Goal: Information Seeking & Learning: Compare options

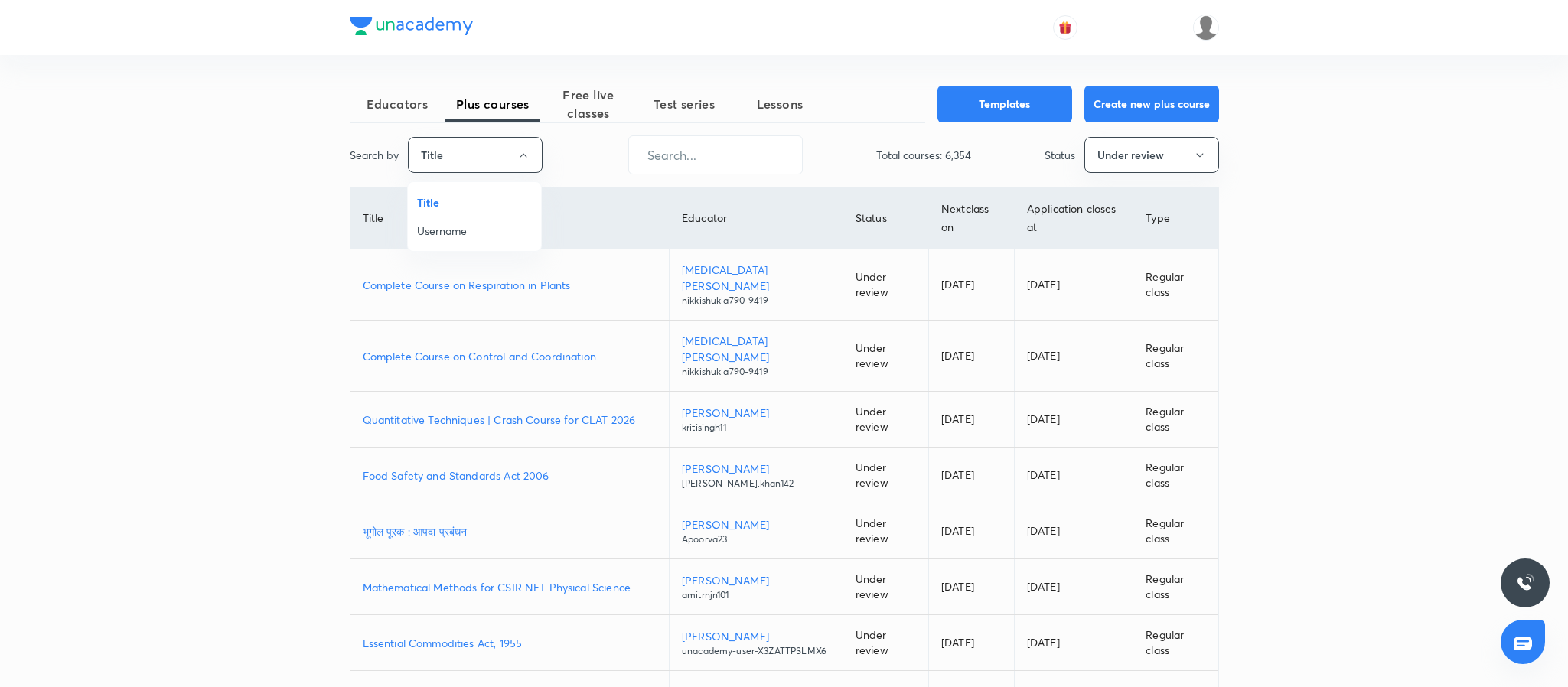
click at [455, 227] on span "Username" at bounding box center [475, 231] width 114 height 16
click at [615, 122] on span "Free live classes" at bounding box center [585, 104] width 95 height 37
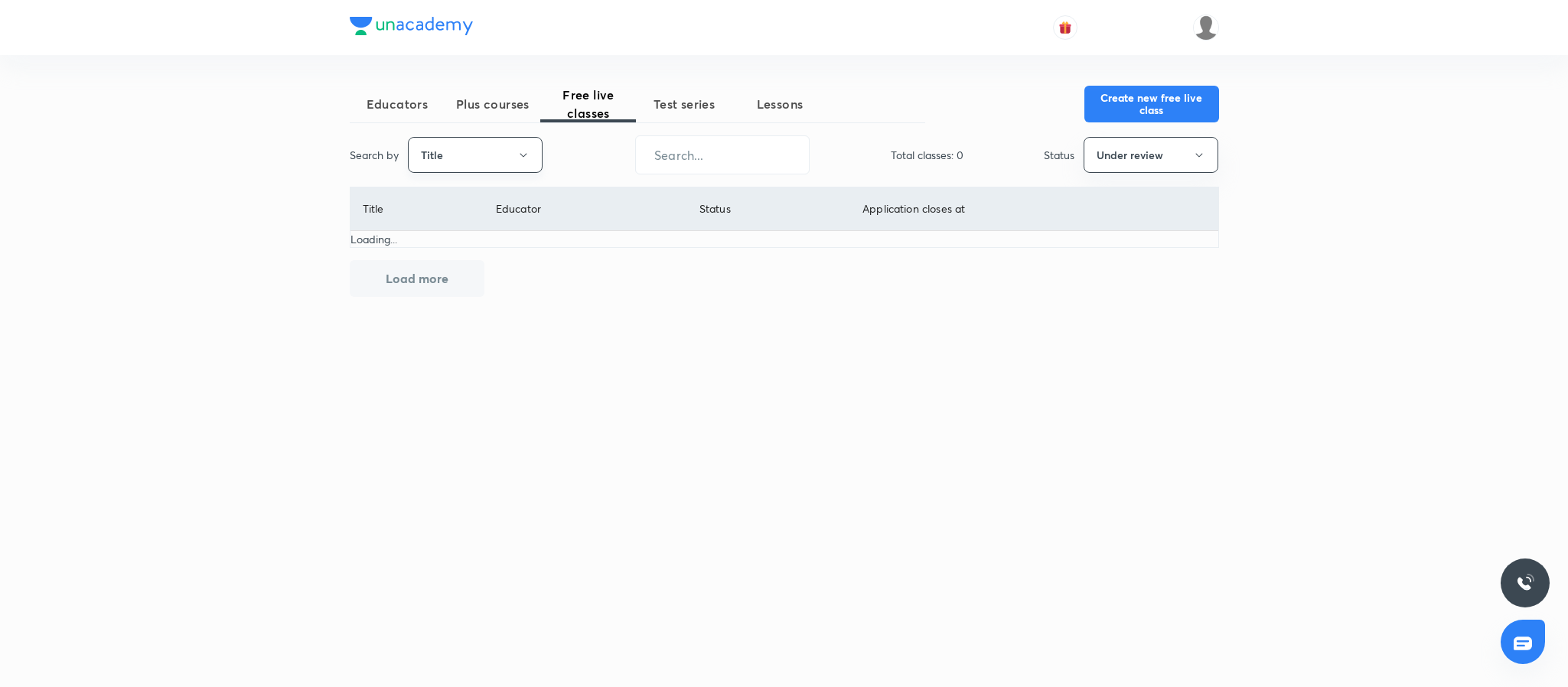
click at [450, 163] on button "Title" at bounding box center [475, 155] width 134 height 36
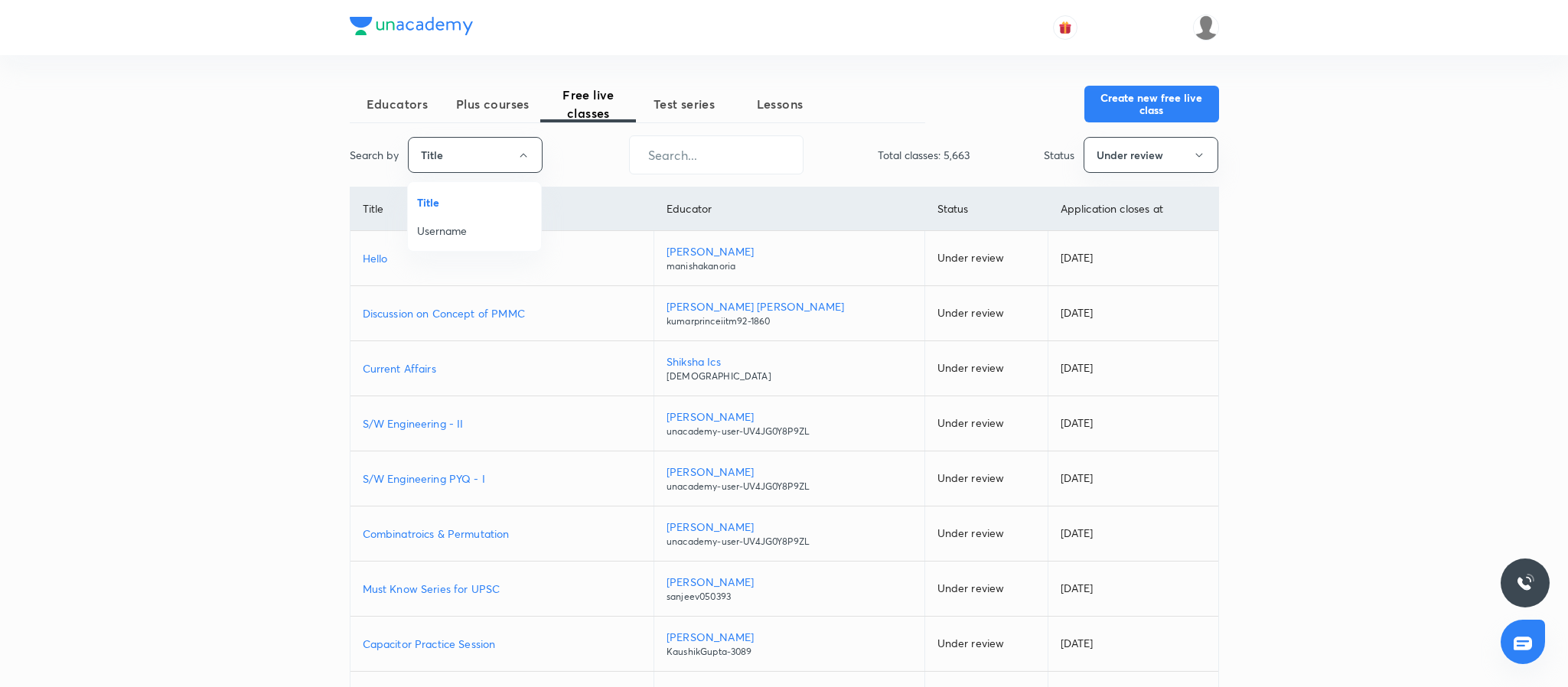
click at [446, 230] on span "Username" at bounding box center [475, 231] width 114 height 16
click at [722, 153] on input "text" at bounding box center [712, 154] width 173 height 39
paste input "hellosonu01"
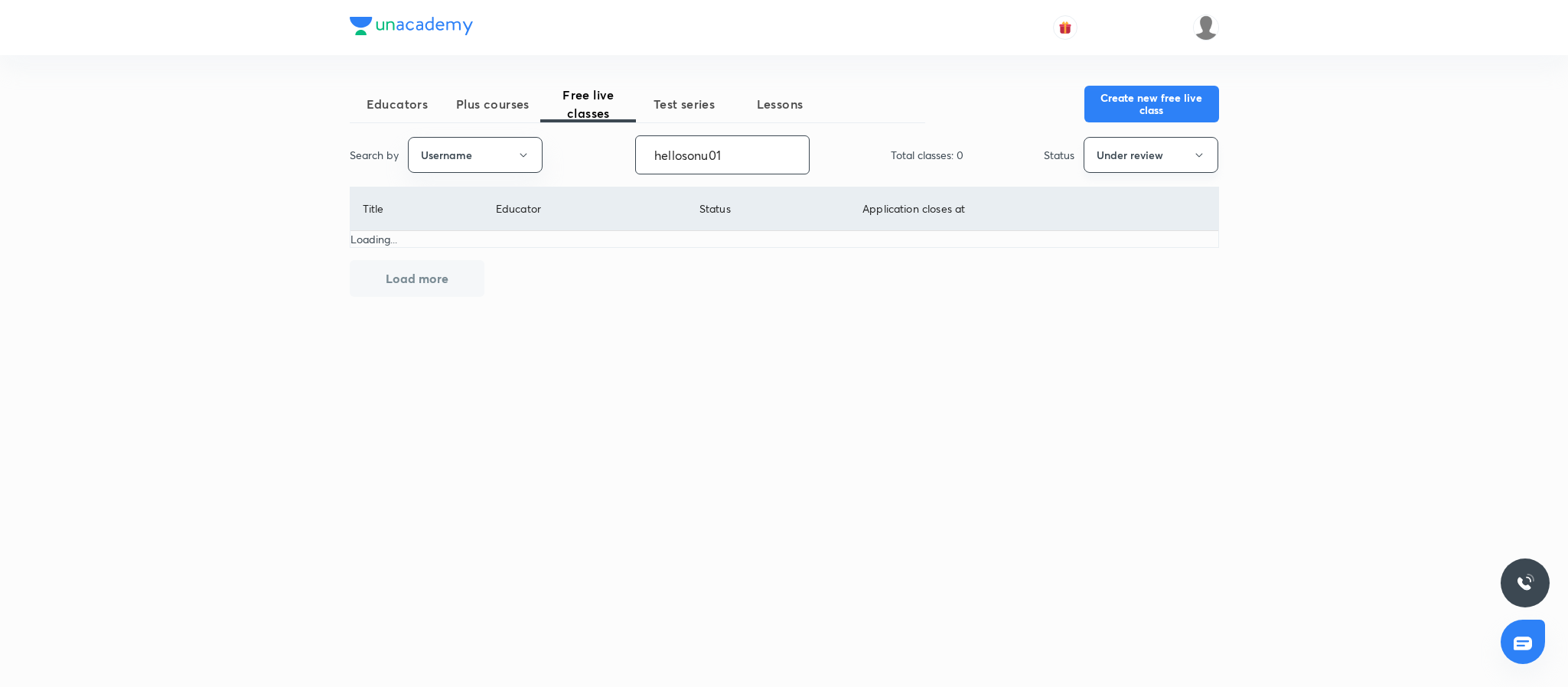
type input "hellosonu01"
click at [1121, 146] on button "Under review" at bounding box center [1151, 155] width 134 height 36
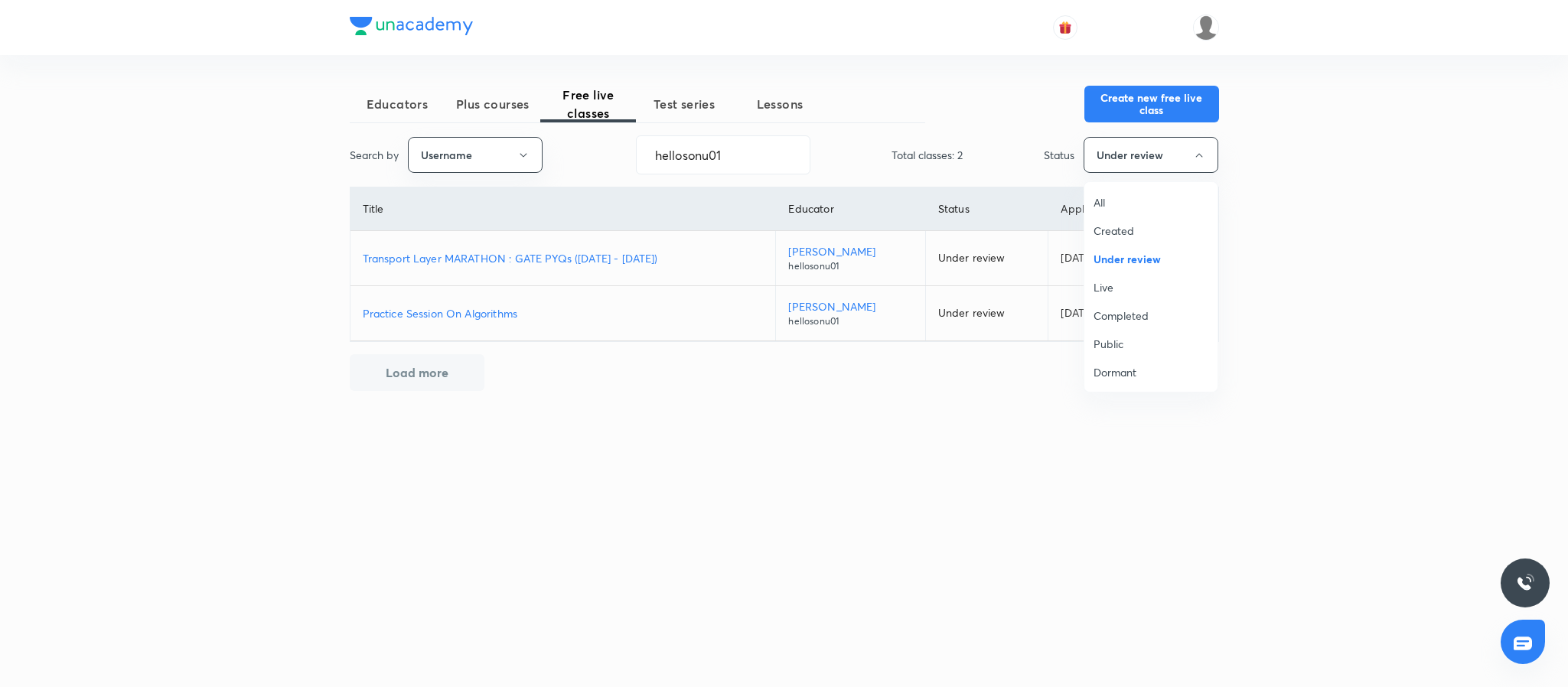
click at [1107, 289] on span "Live" at bounding box center [1151, 287] width 114 height 16
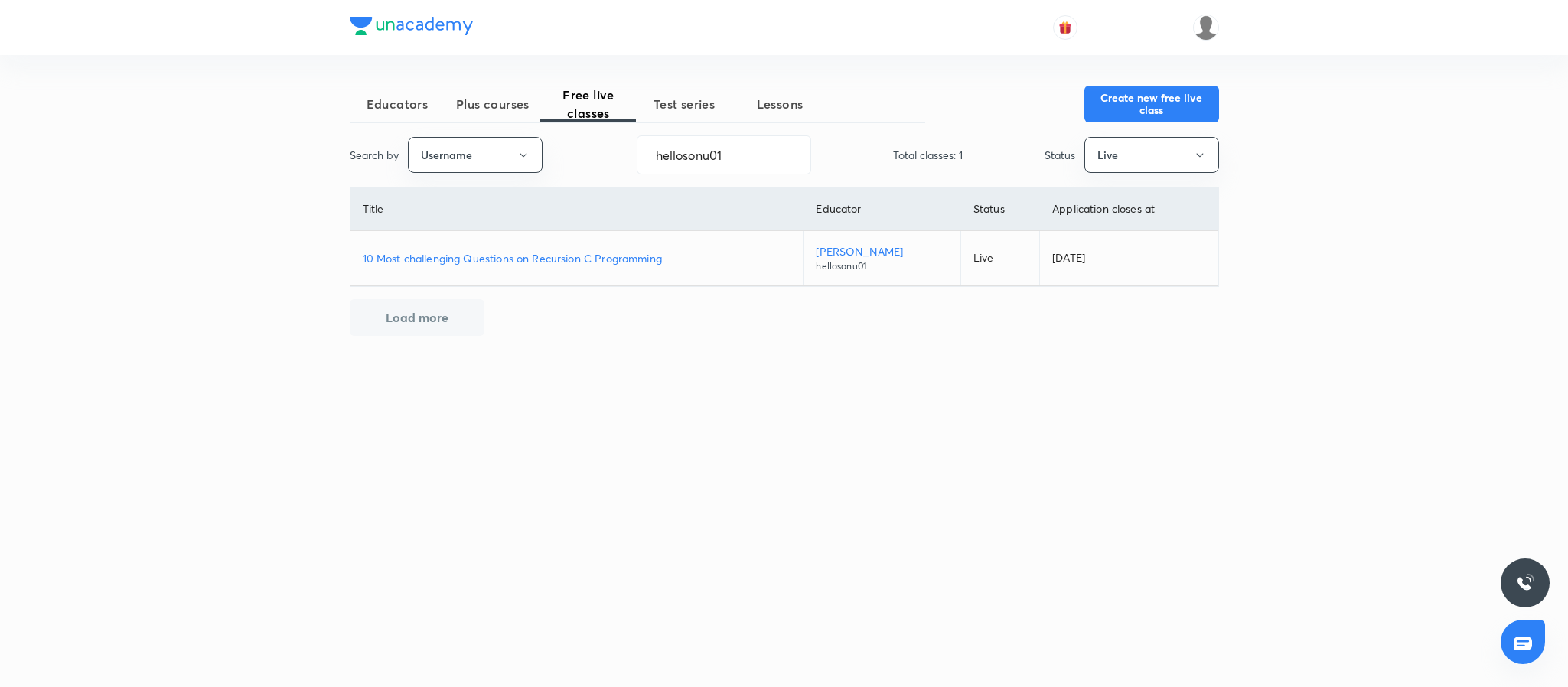
click at [608, 262] on p "10 Most challenging Questions on Recursion C Programming" at bounding box center [578, 258] width 429 height 16
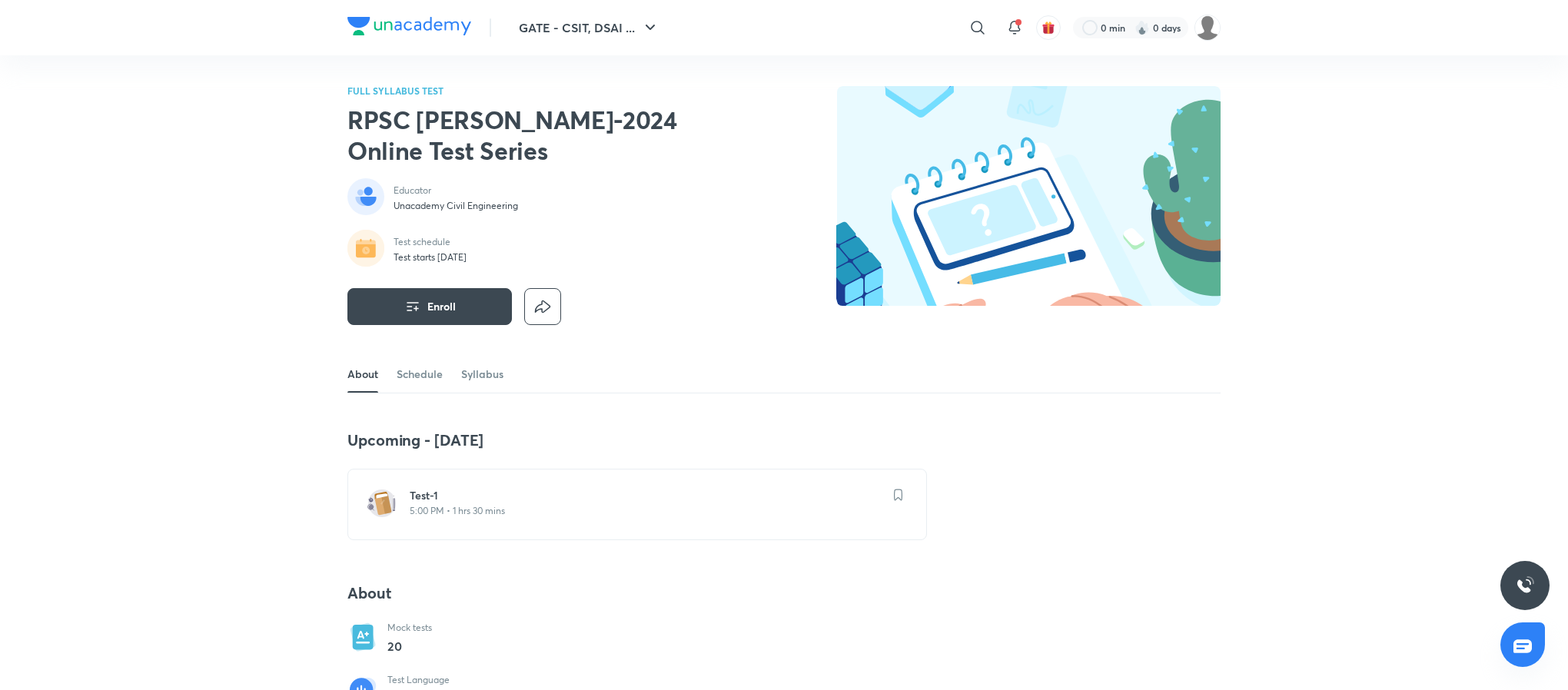
click at [616, 122] on h2 "RPSC AE Mains-2024 Online Test Series" at bounding box center [544, 135] width 393 height 61
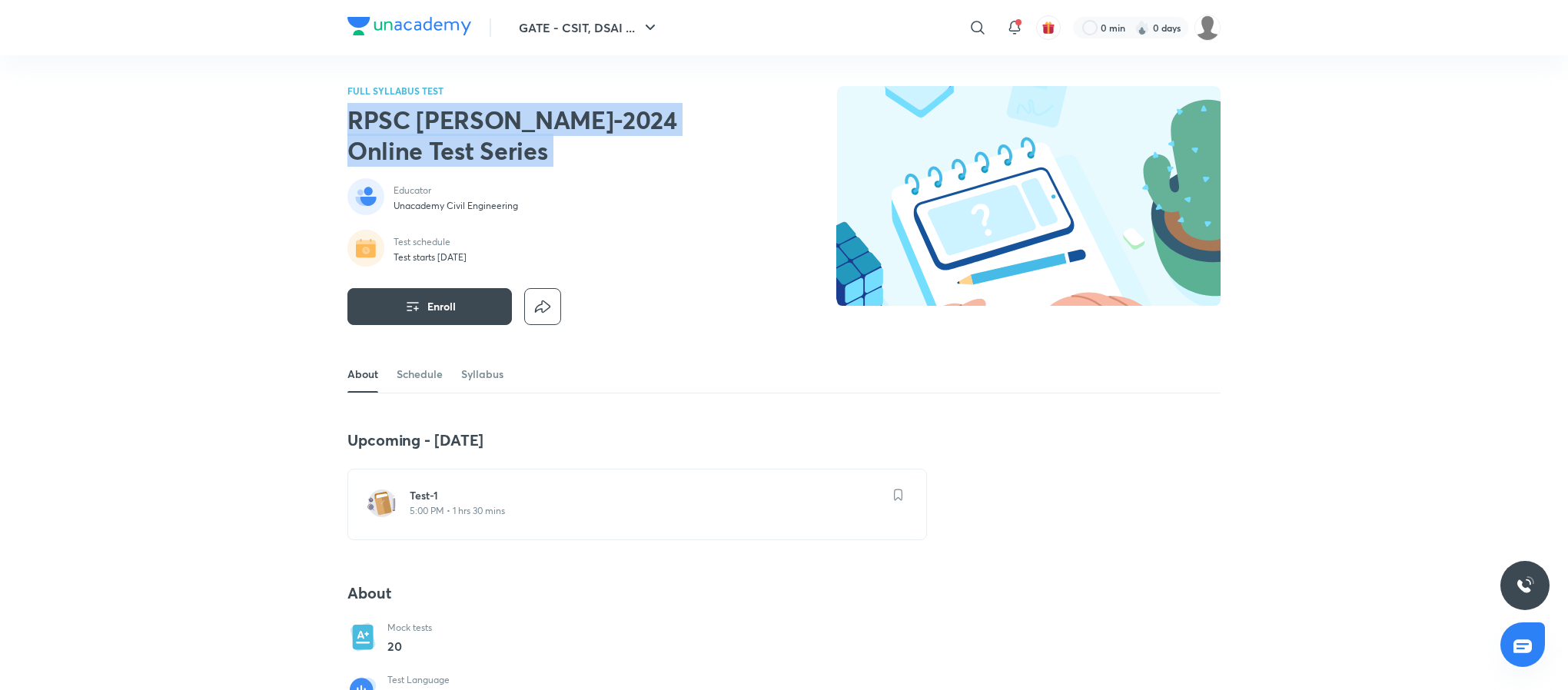
click at [616, 122] on h2 "RPSC AE Mains-2024 Online Test Series" at bounding box center [544, 135] width 393 height 61
copy div "RPSC AE Mains-2024 Online Test Series"
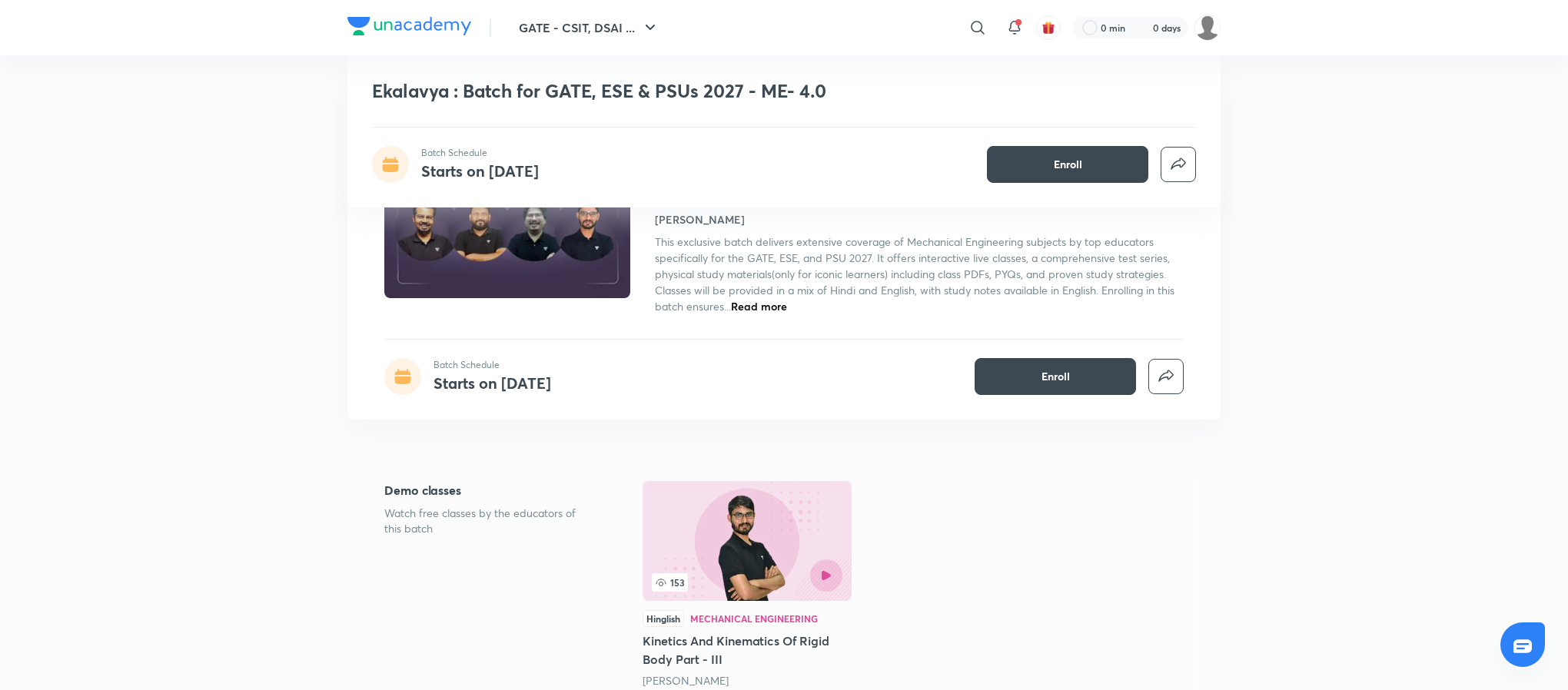
scroll to position [275, 0]
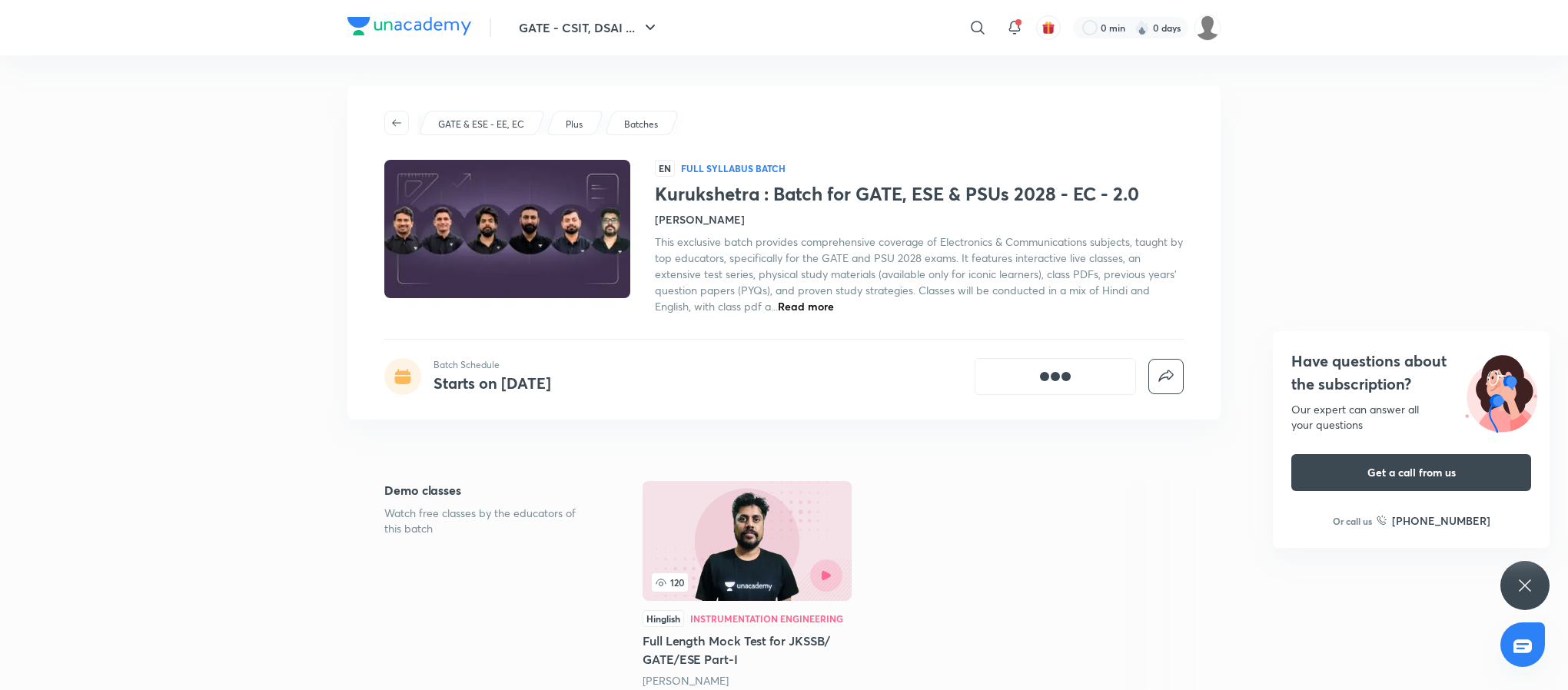
click at [1007, 185] on h1 "Kurukshetra : Batch for GATE, ESE & PSUs 2028 - EC - 2.0" at bounding box center [919, 193] width 528 height 22
copy h1 "Kurukshetra : Batch for GATE, ESE & PSUs 2028 - EC - 2.0"
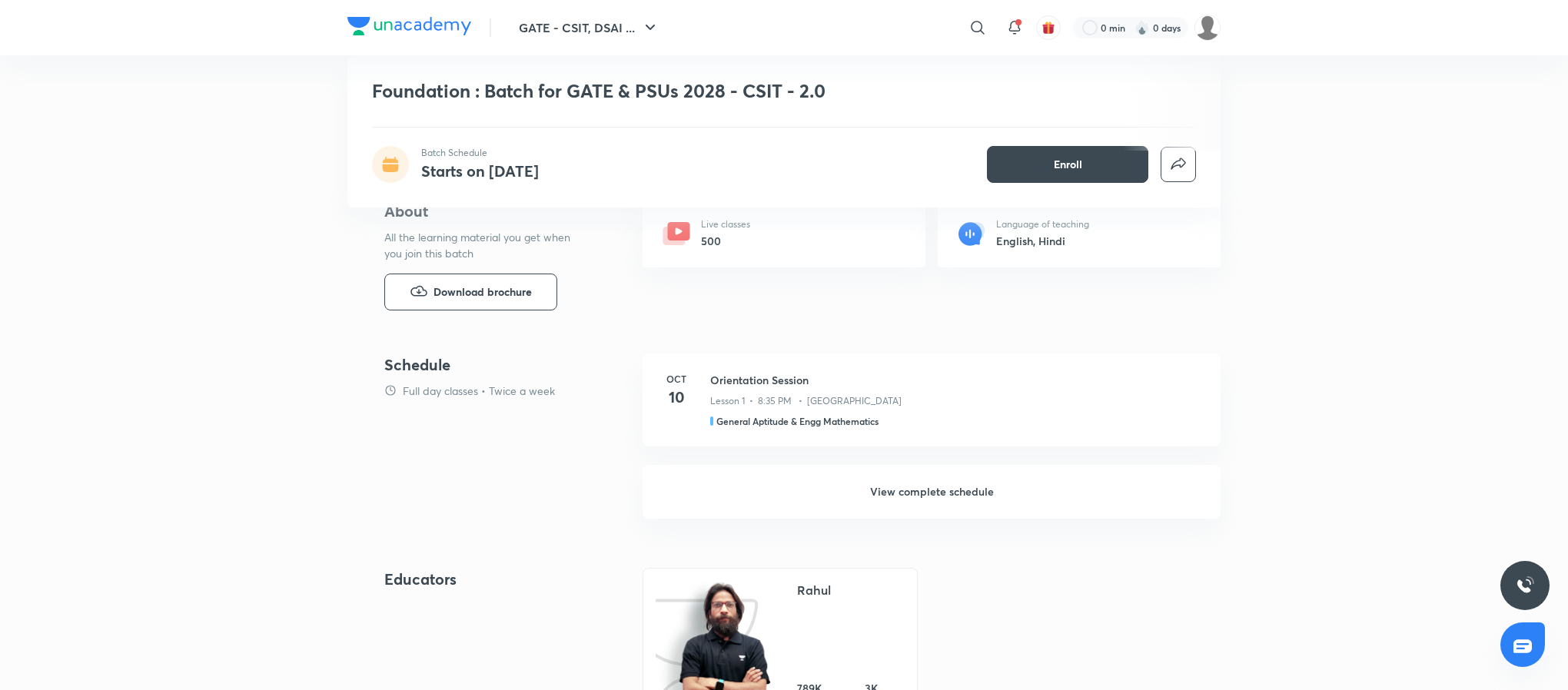
scroll to position [535, 0]
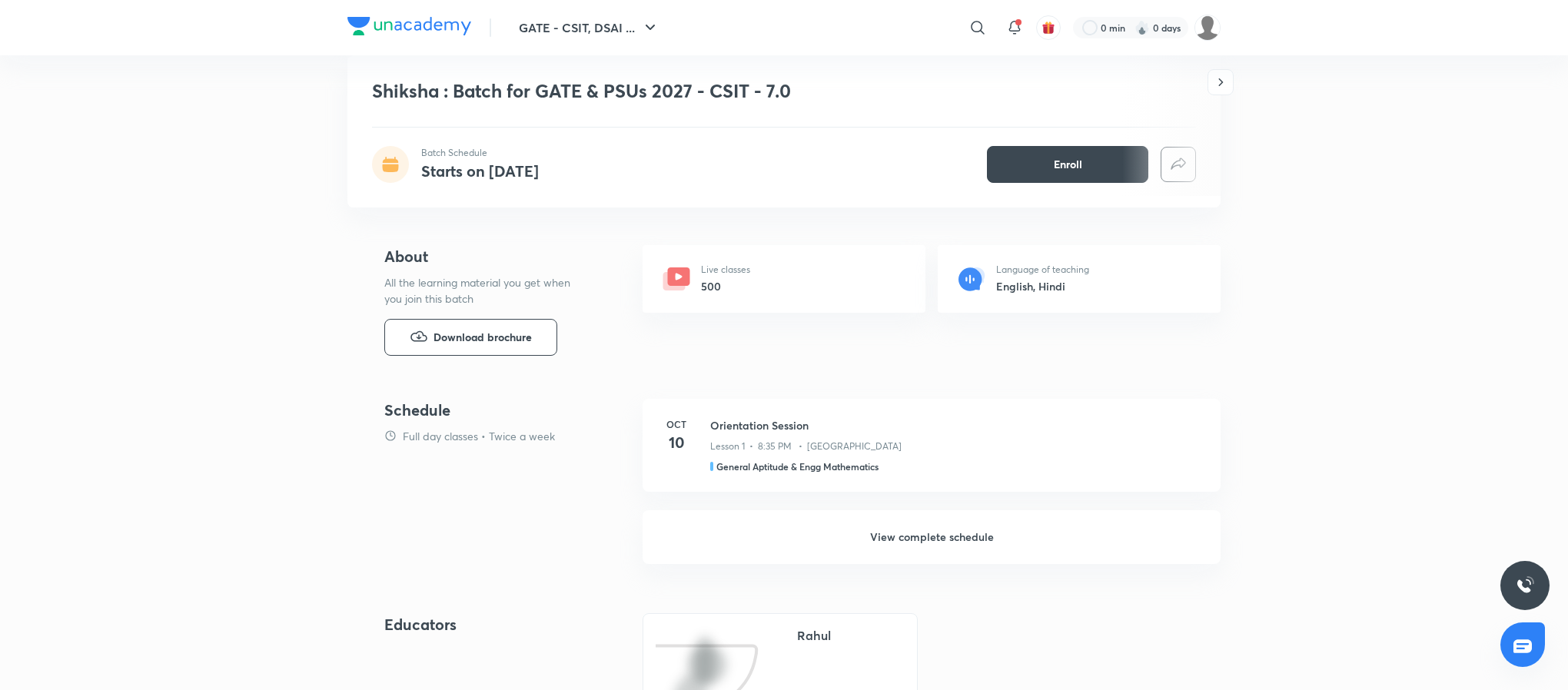
scroll to position [514, 0]
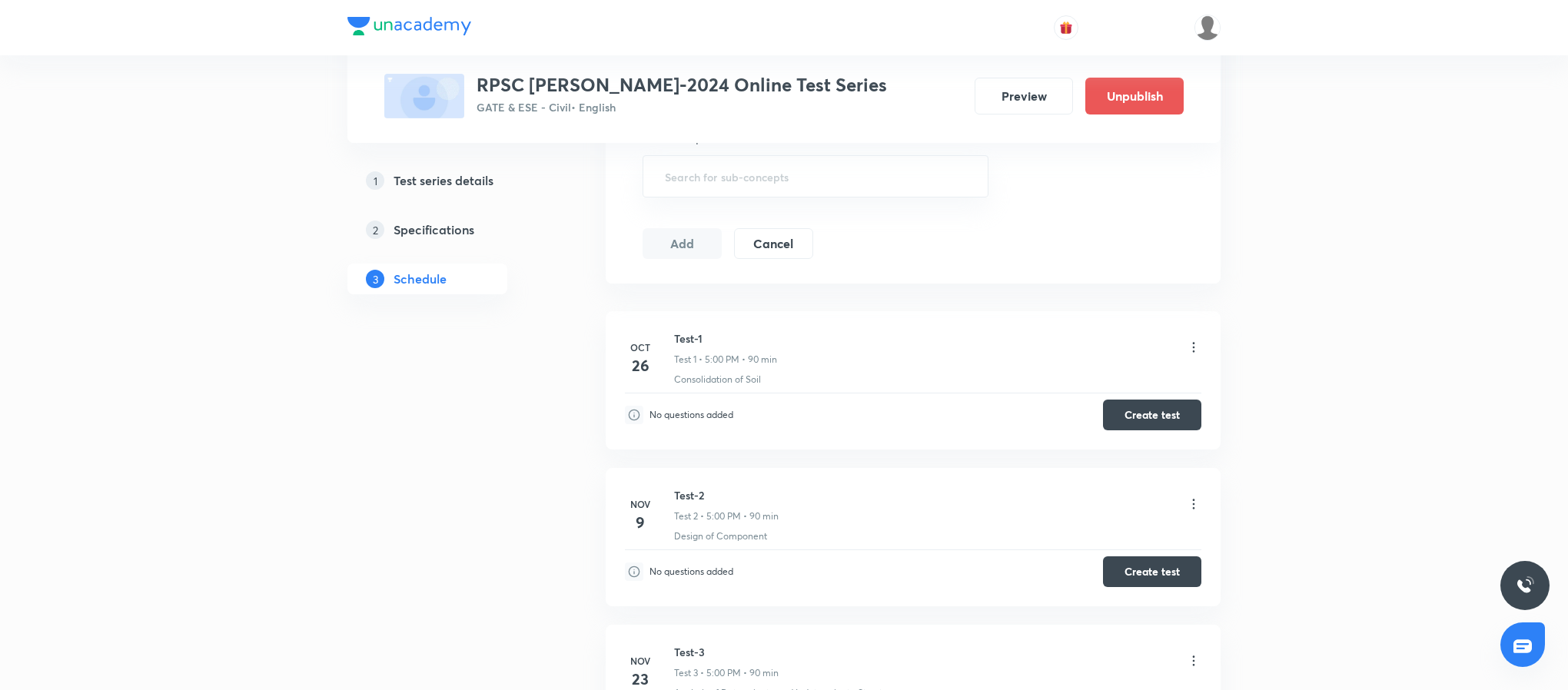
scroll to position [699, 0]
click at [445, 173] on h5 "Test series details" at bounding box center [443, 180] width 100 height 18
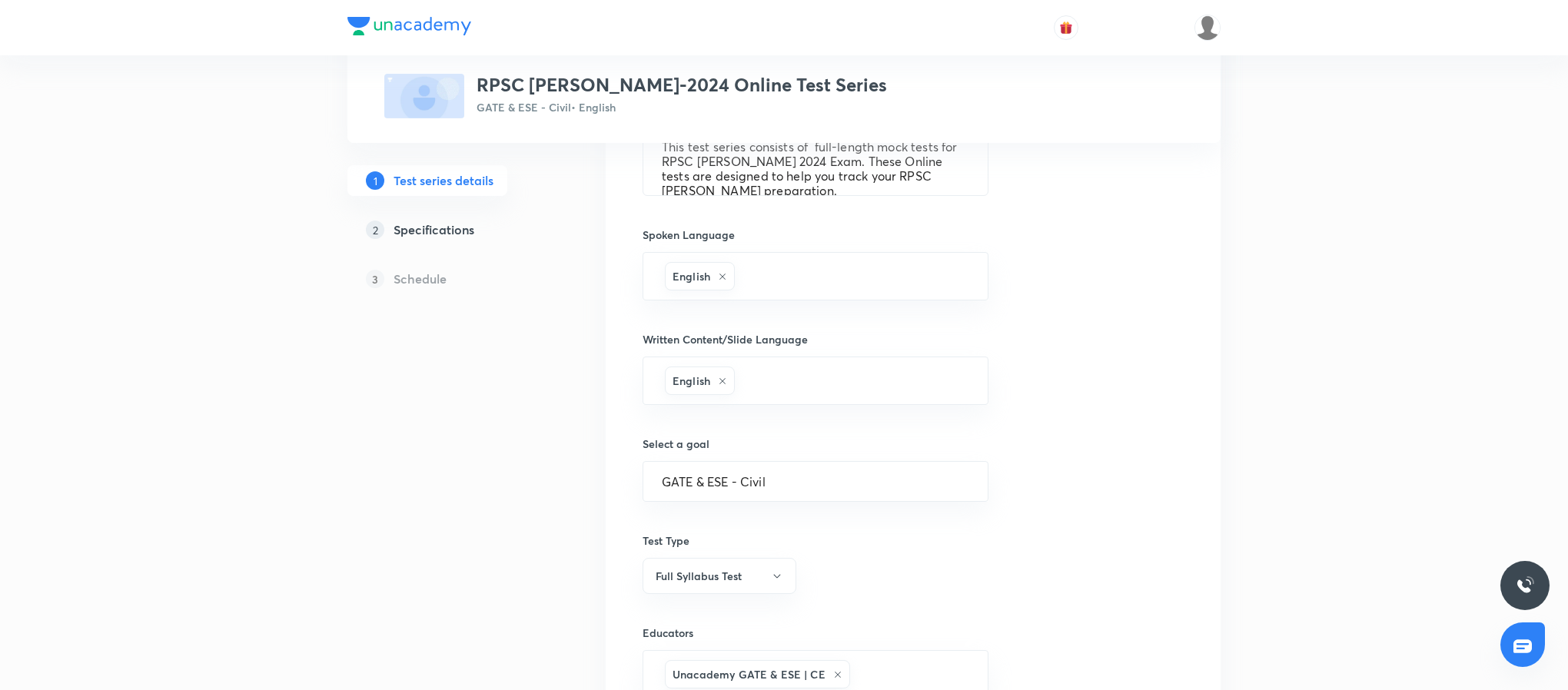
scroll to position [667, 0]
click at [844, 189] on textarea "This test series consists of full-length mock tests for RPSC AE Mains 2024 Exam…" at bounding box center [816, 160] width 345 height 68
click at [865, 178] on textarea "This test series consists of full-length mock tests for RPSC AE Mains 2024 Exam…" at bounding box center [816, 160] width 345 height 68
paste textarea "Modal solutions of the questions will be provided for self evaluation ans answe…"
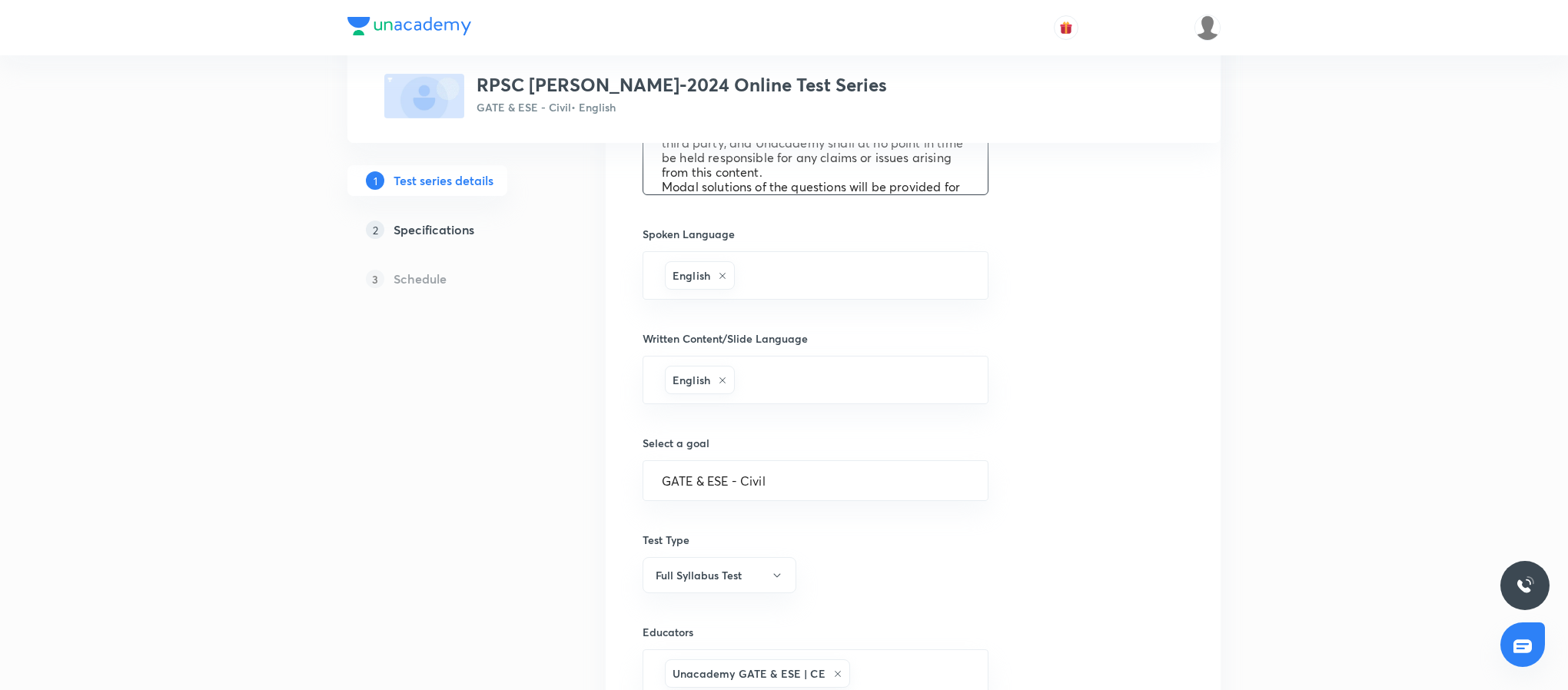
scroll to position [148, 0]
click at [786, 177] on textarea "This test series consists of full-length mock tests for RPSC AE Mains 2024 Exam…" at bounding box center [816, 160] width 345 height 68
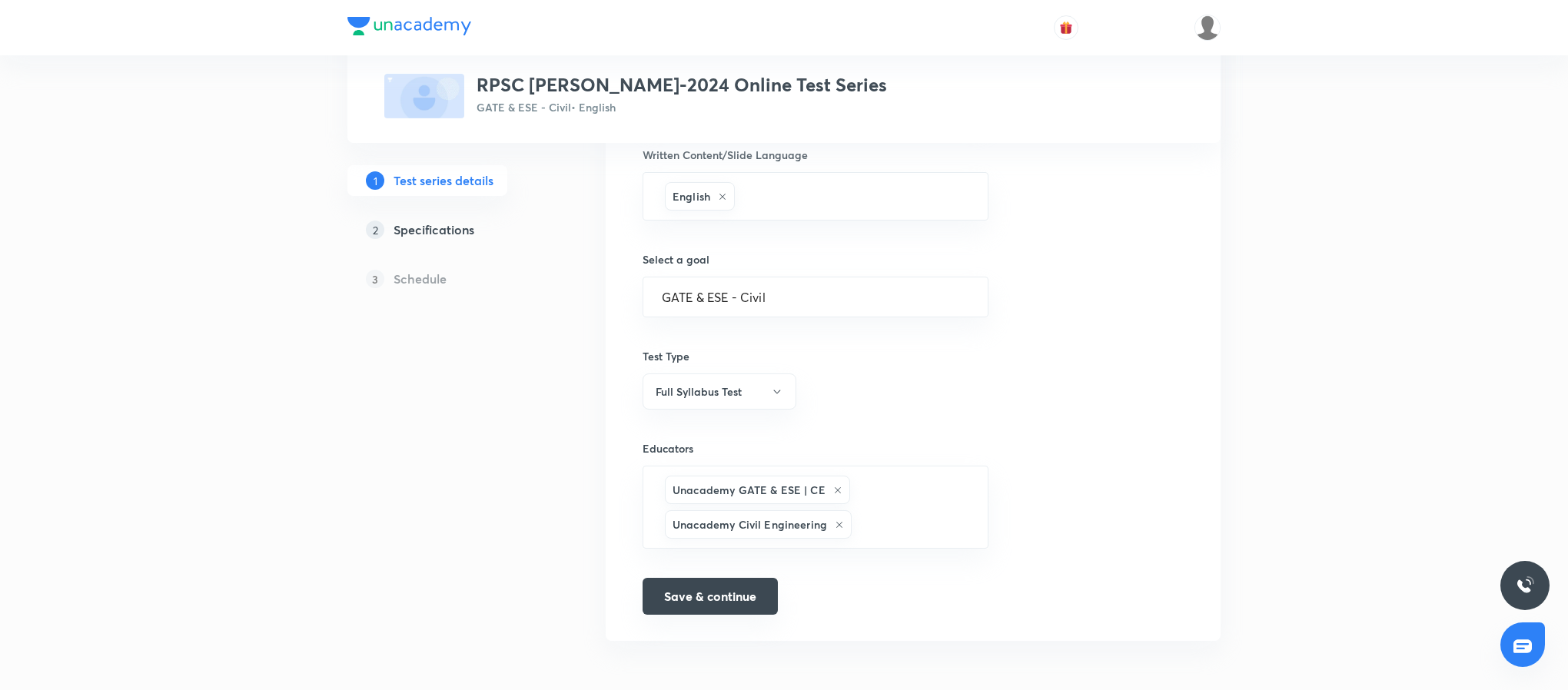
type textarea "This test series consists of full-length mock tests for RPSC AE Mains 2024 Exam…"
click at [691, 595] on button "Save & continue" at bounding box center [709, 596] width 135 height 37
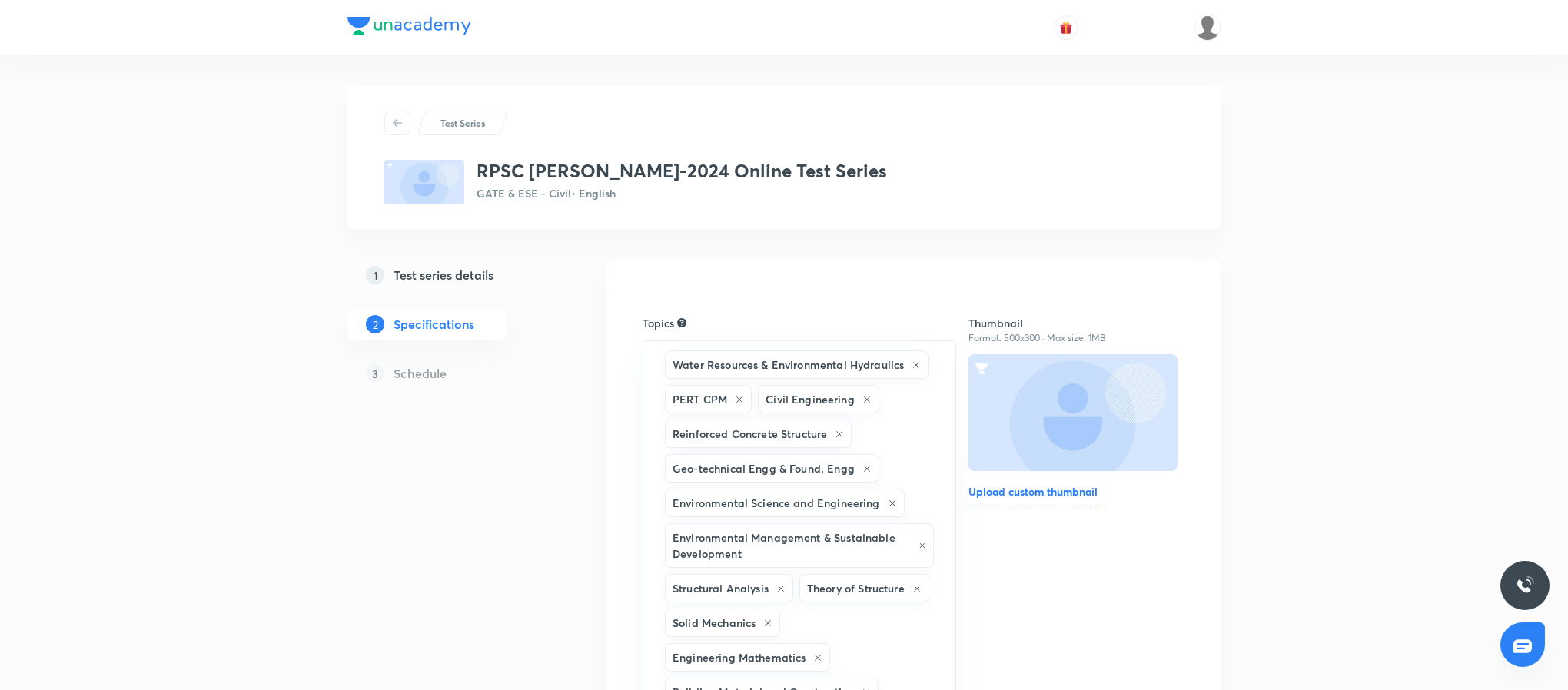
scroll to position [905, 0]
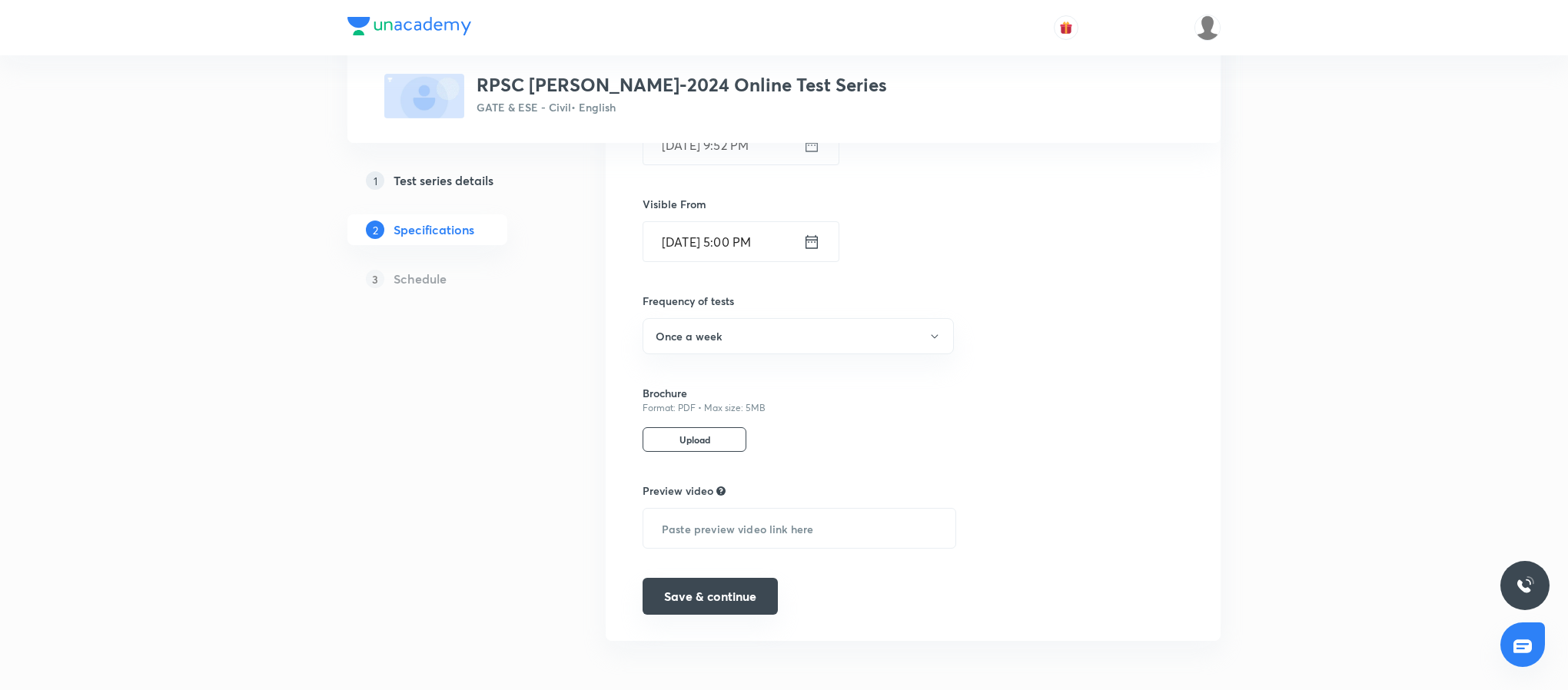
click at [697, 606] on button "Save & continue" at bounding box center [709, 596] width 135 height 37
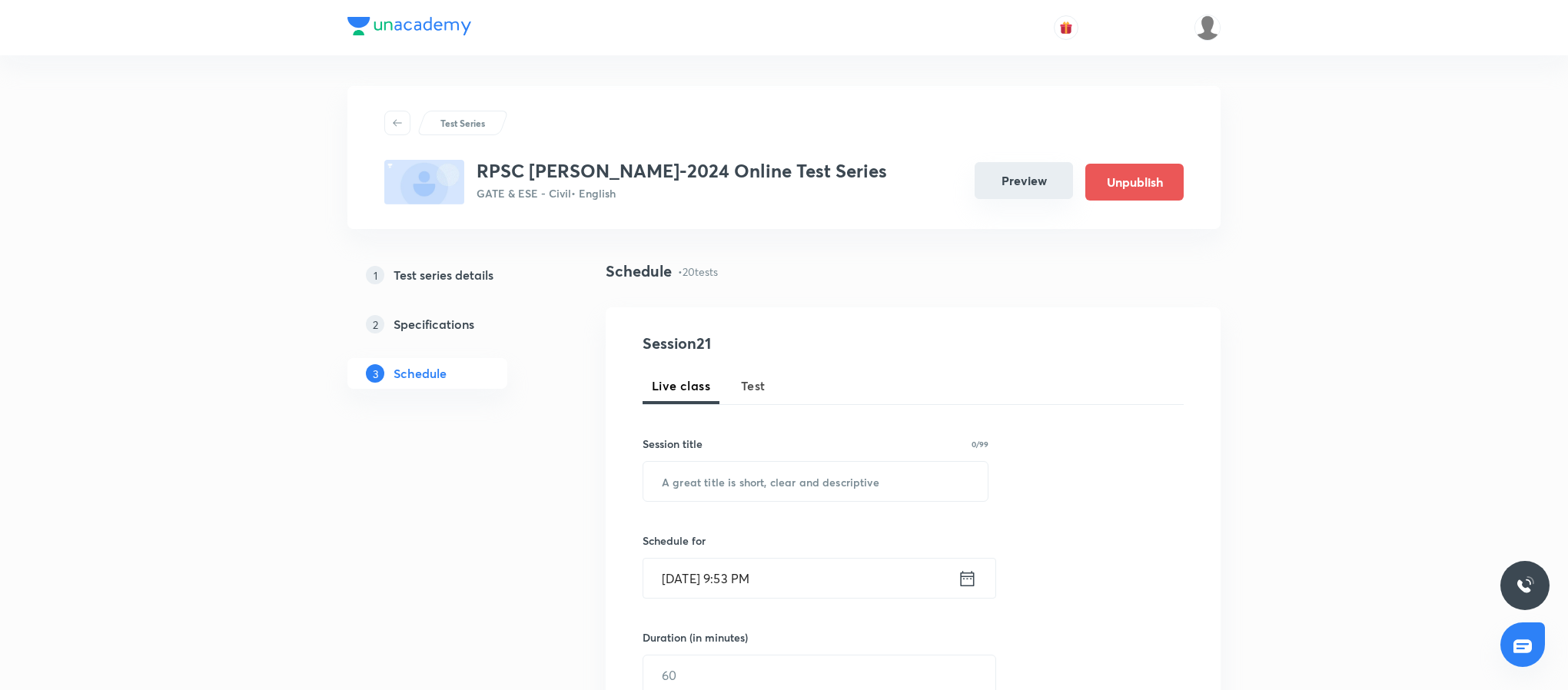
click at [1046, 173] on button "Preview" at bounding box center [1023, 180] width 99 height 37
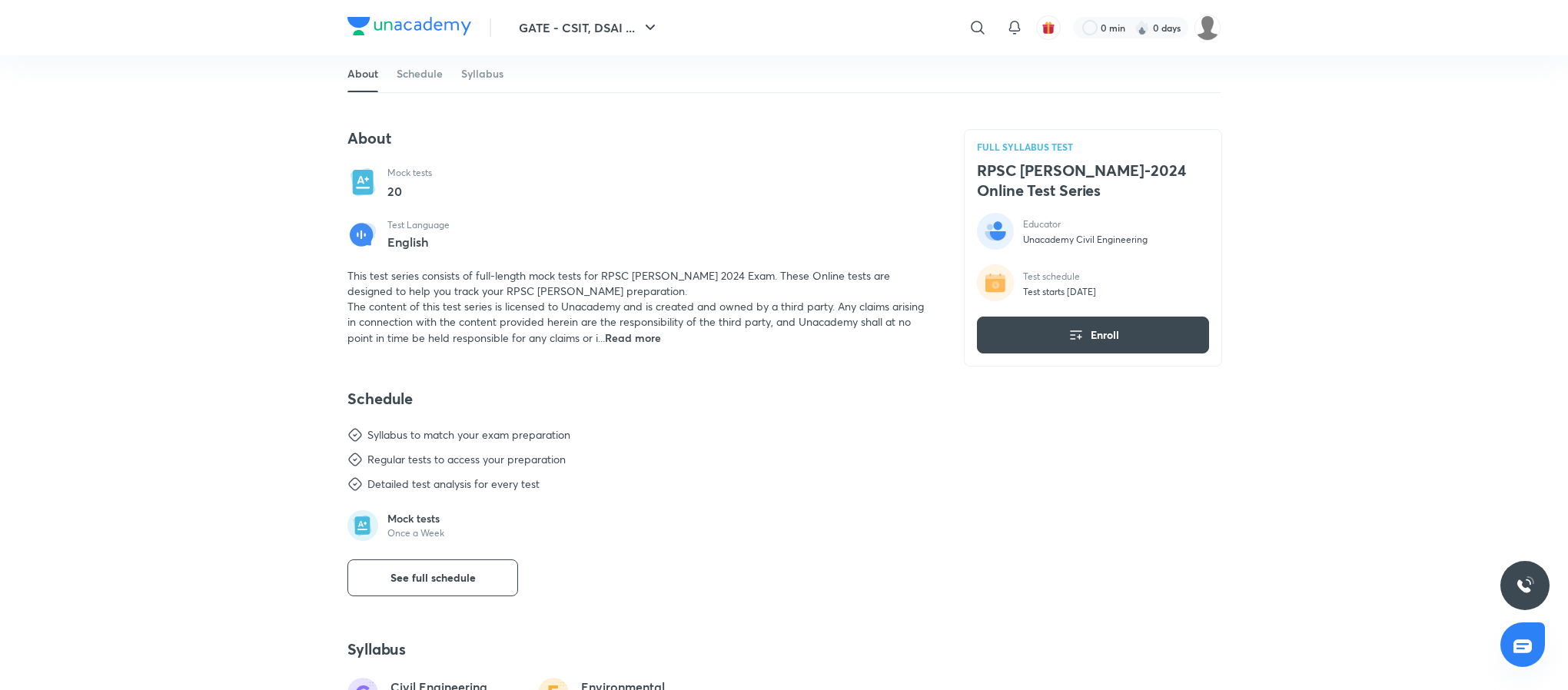
scroll to position [456, 0]
click at [639, 345] on div "This test series consists of full-length mock tests for RPSC AE Mains 2024 Exam…" at bounding box center [637, 305] width 579 height 78
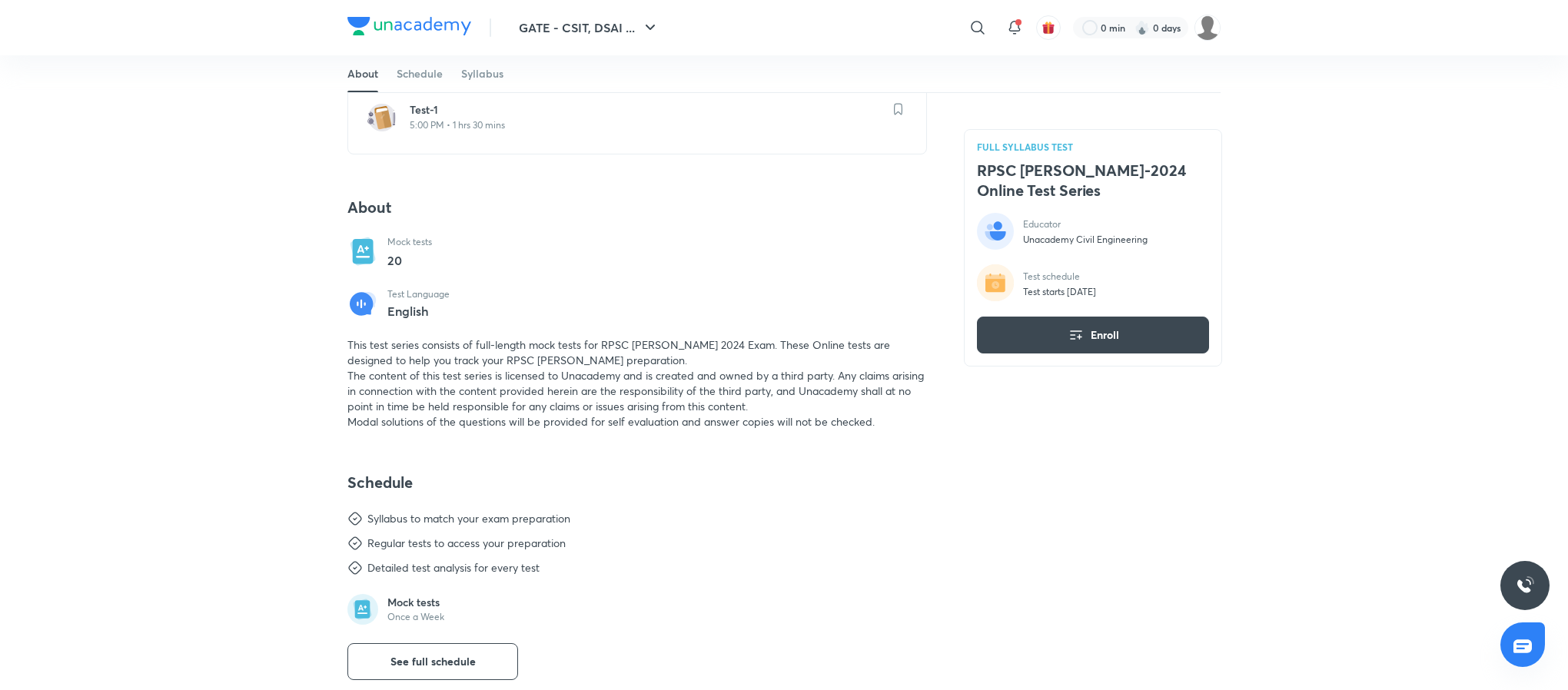
scroll to position [388, 0]
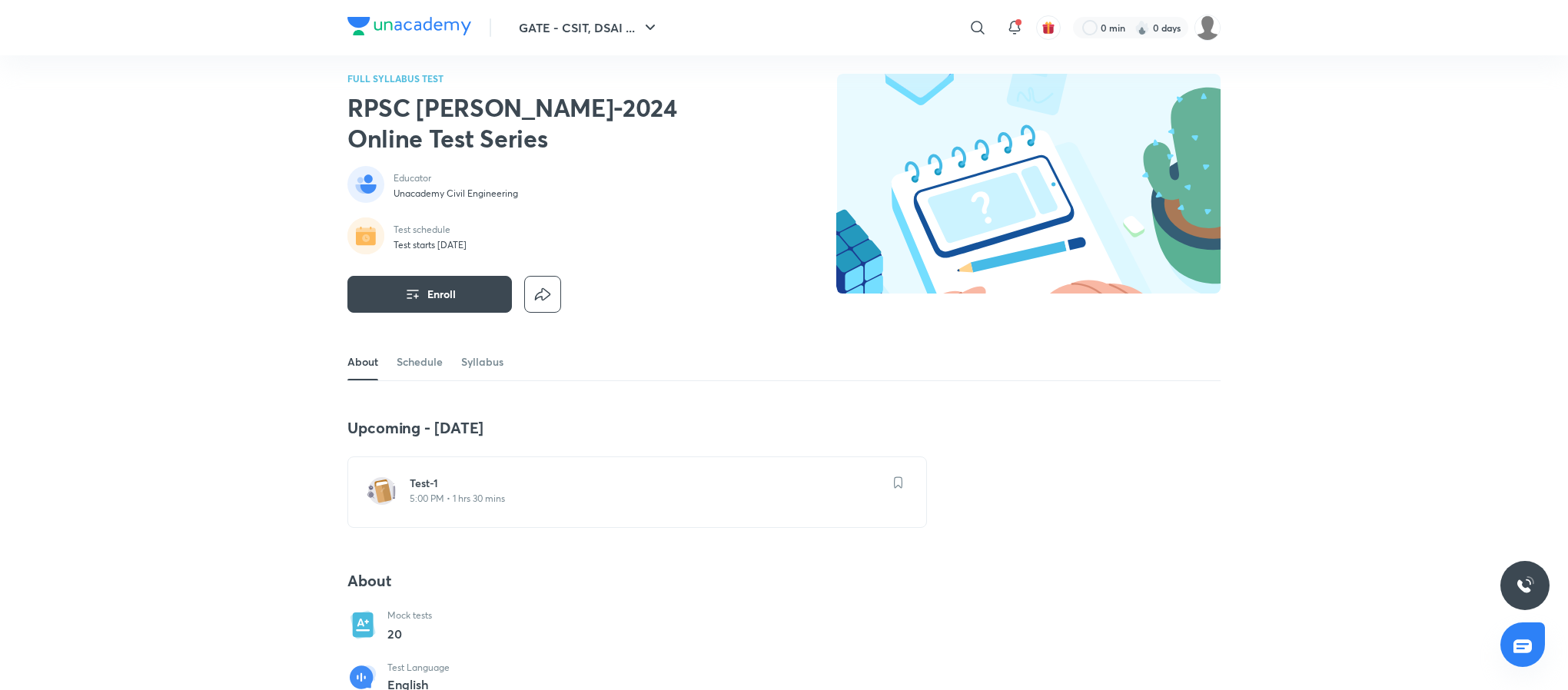
scroll to position [11, 0]
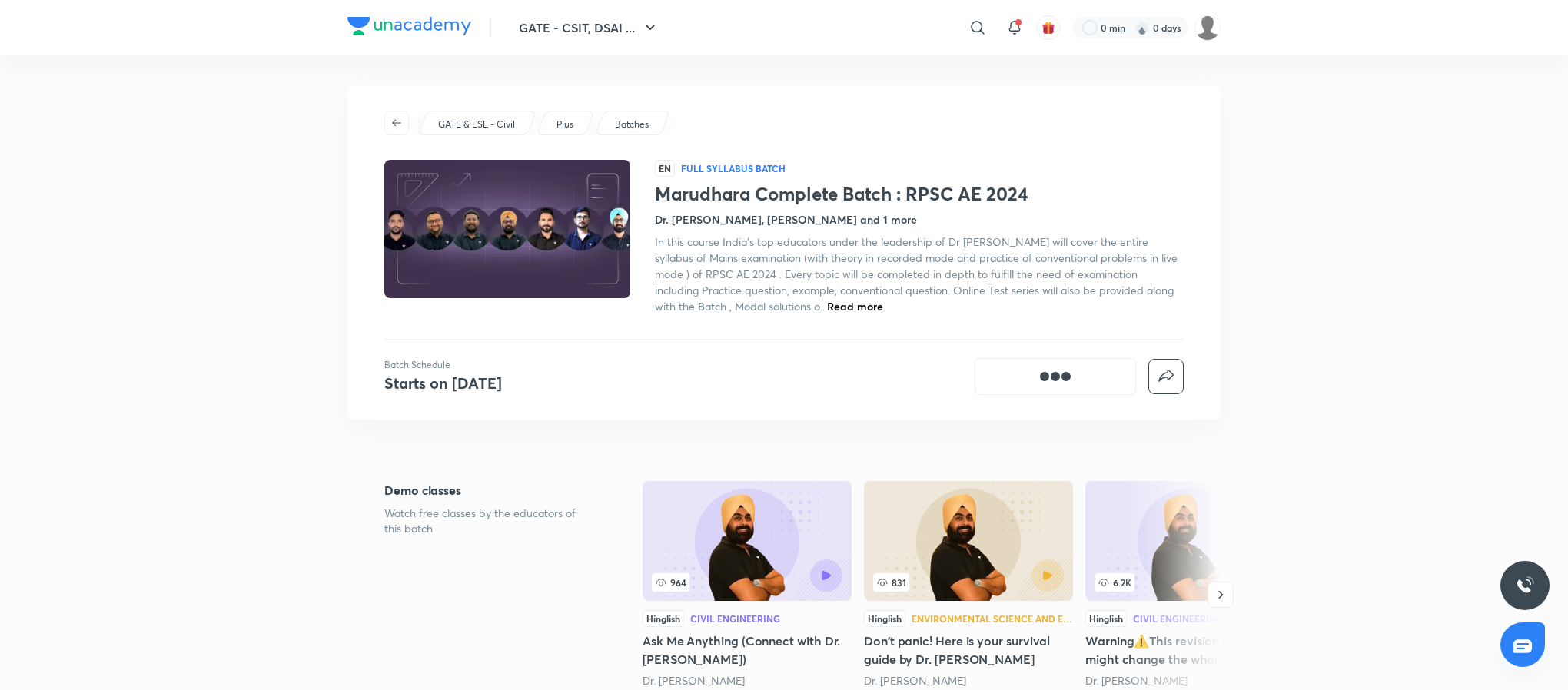
click at [847, 115] on div "GATE & ESE - Civil Plus Batches" at bounding box center [783, 123] width 799 height 25
click at [906, 199] on h1 "Marudhara Complete Batch : RPSC AE 2024" at bounding box center [919, 193] width 528 height 22
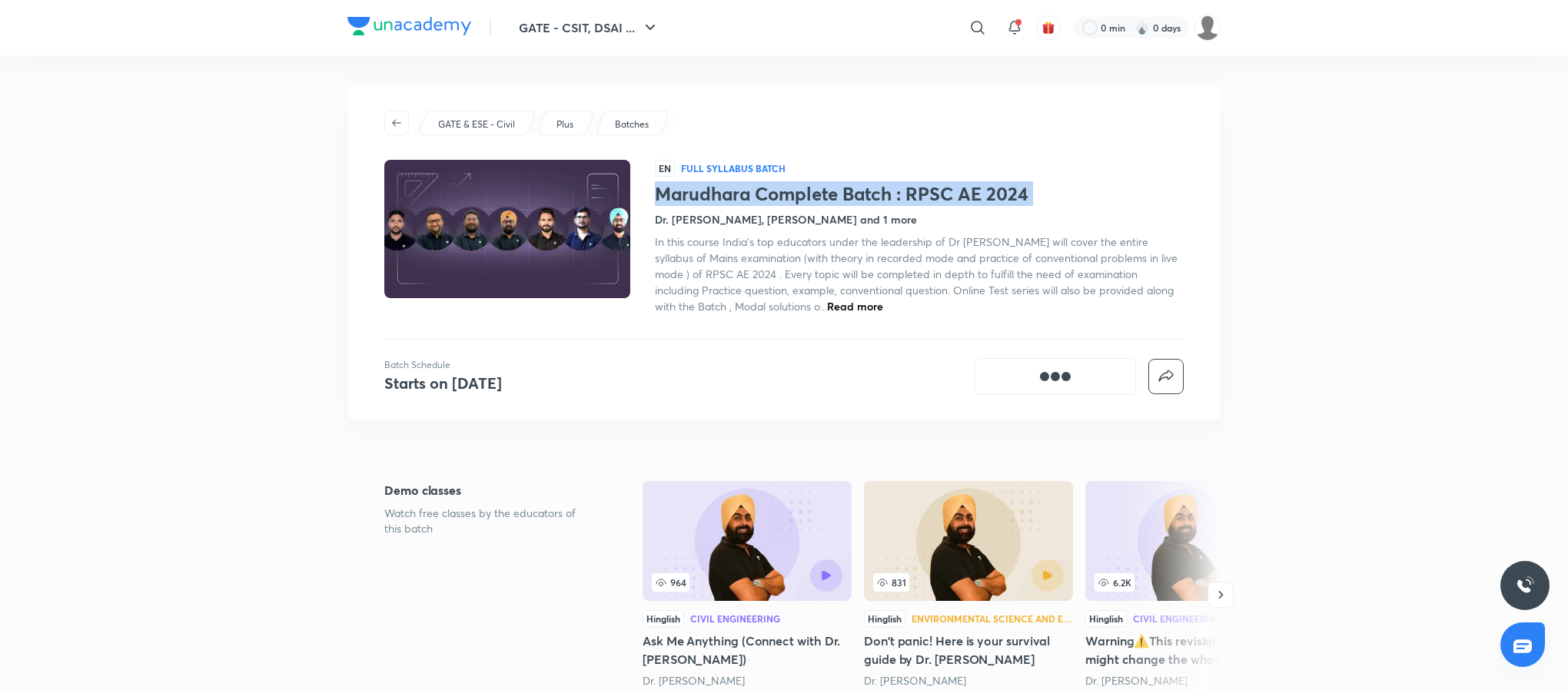
copy h1 "Marudhara Complete Batch : RPSC AE 2024"
click at [809, 194] on h1 "Marudhara Complete Batch : RPSC AE 2024" at bounding box center [919, 193] width 528 height 22
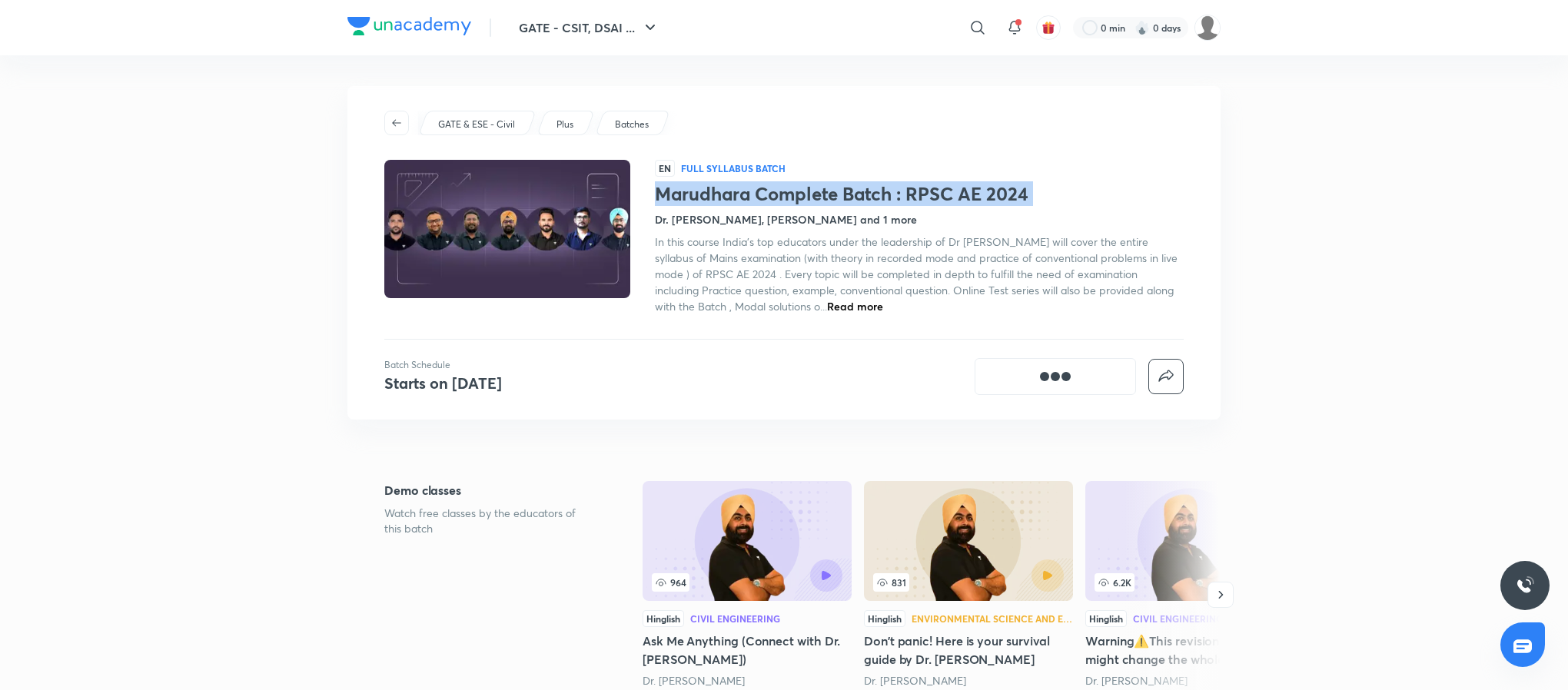
click at [809, 194] on h1 "Marudhara Complete Batch : RPSC AE 2024" at bounding box center [919, 193] width 528 height 22
copy h1 "Marudhara Complete Batch : RPSC AE 2024"
